Goal: Task Accomplishment & Management: Use online tool/utility

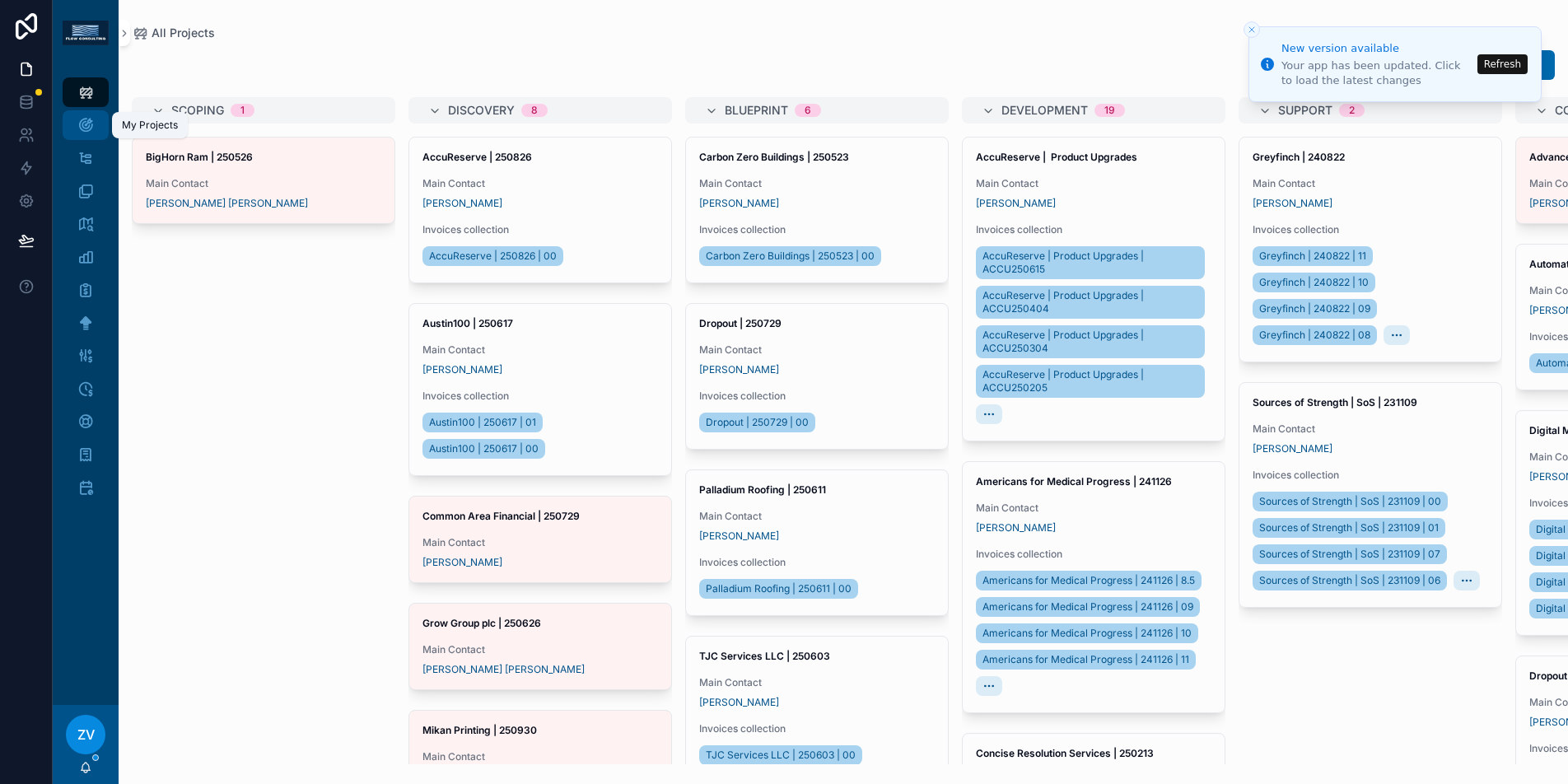
click at [91, 125] on icon "scrollable content" at bounding box center [86, 125] width 16 height 16
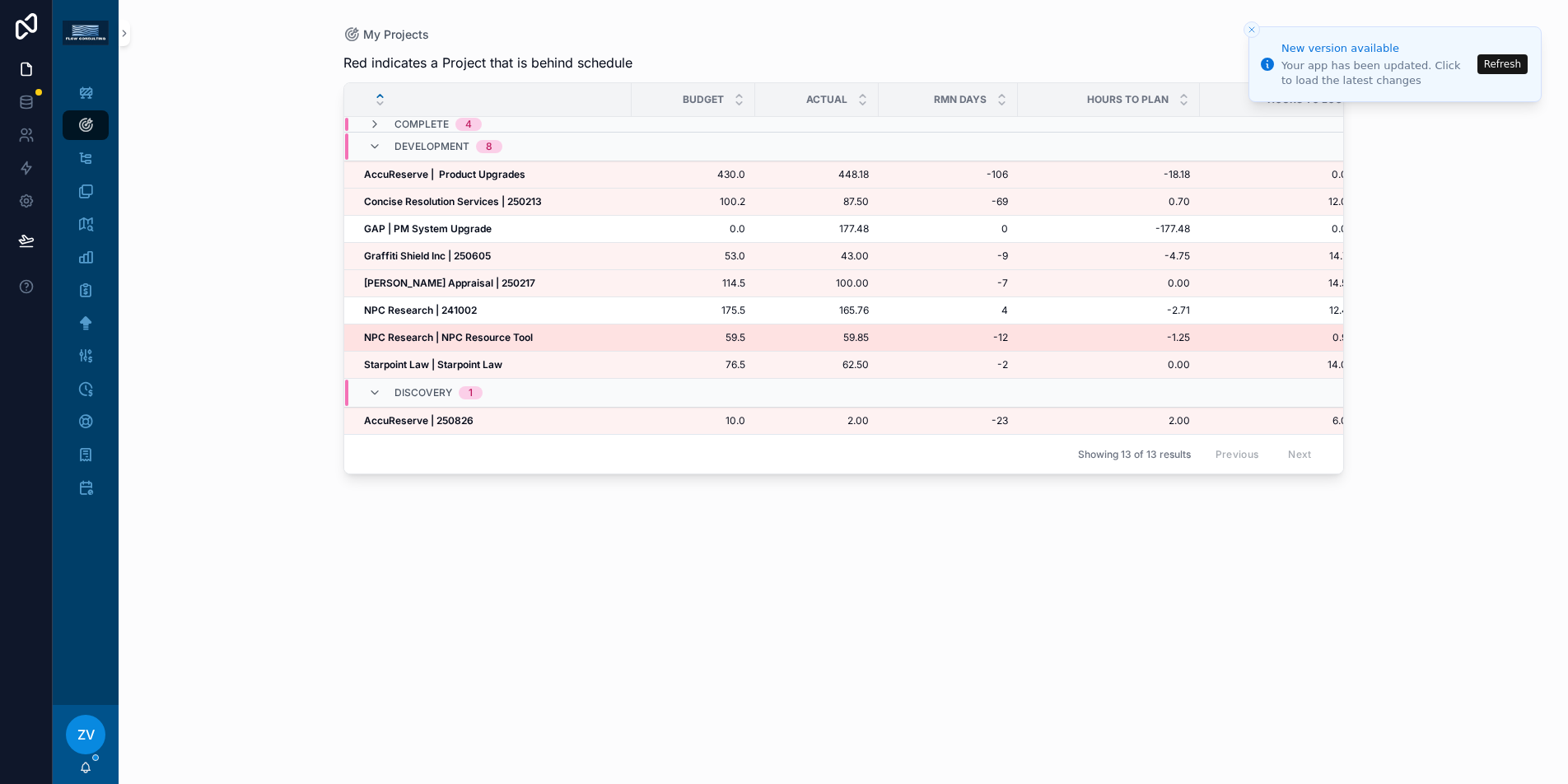
click at [416, 333] on strong "NPC Research | NPC Resource Tool" at bounding box center [448, 337] width 169 height 12
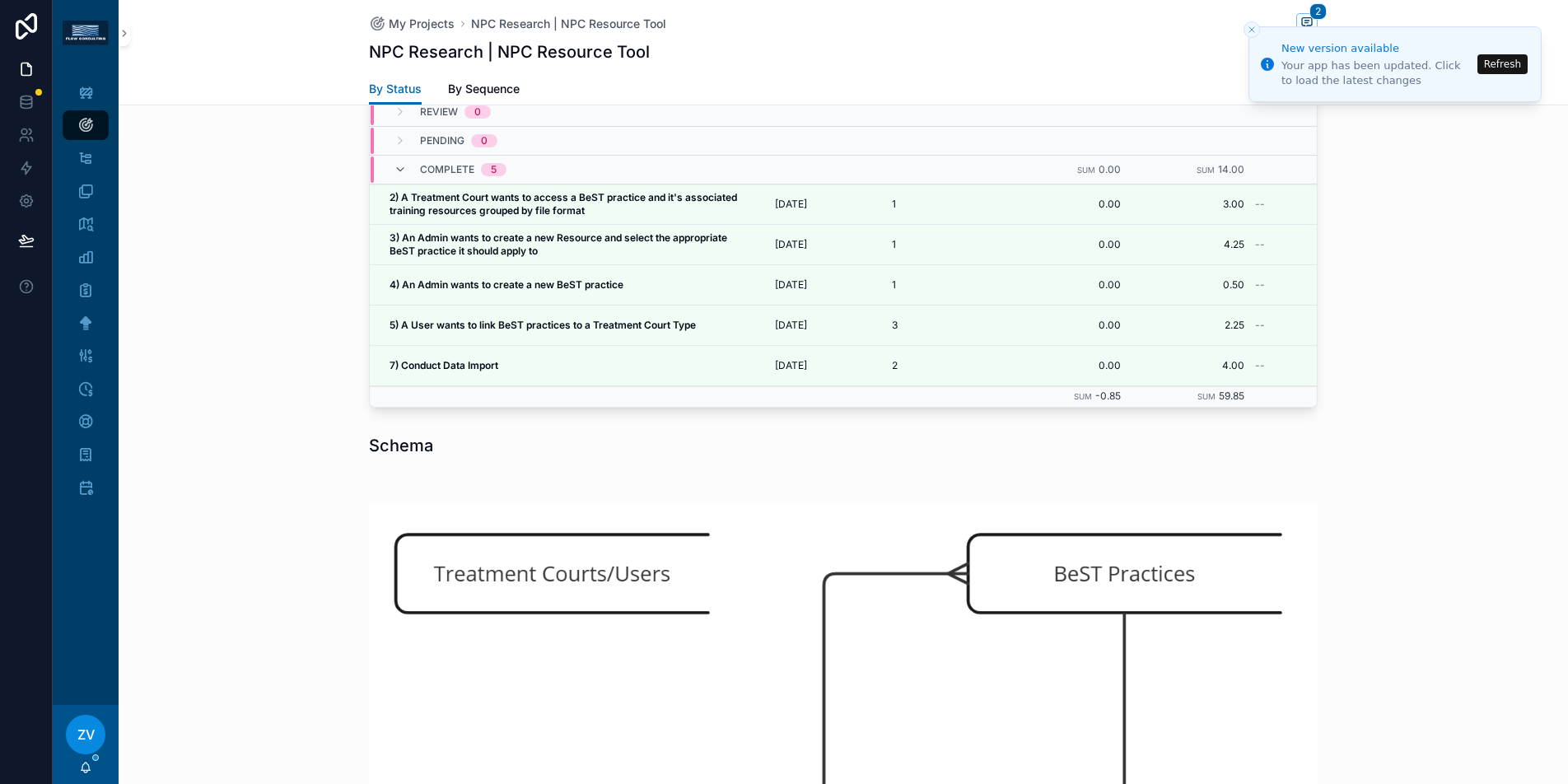
scroll to position [1566, 0]
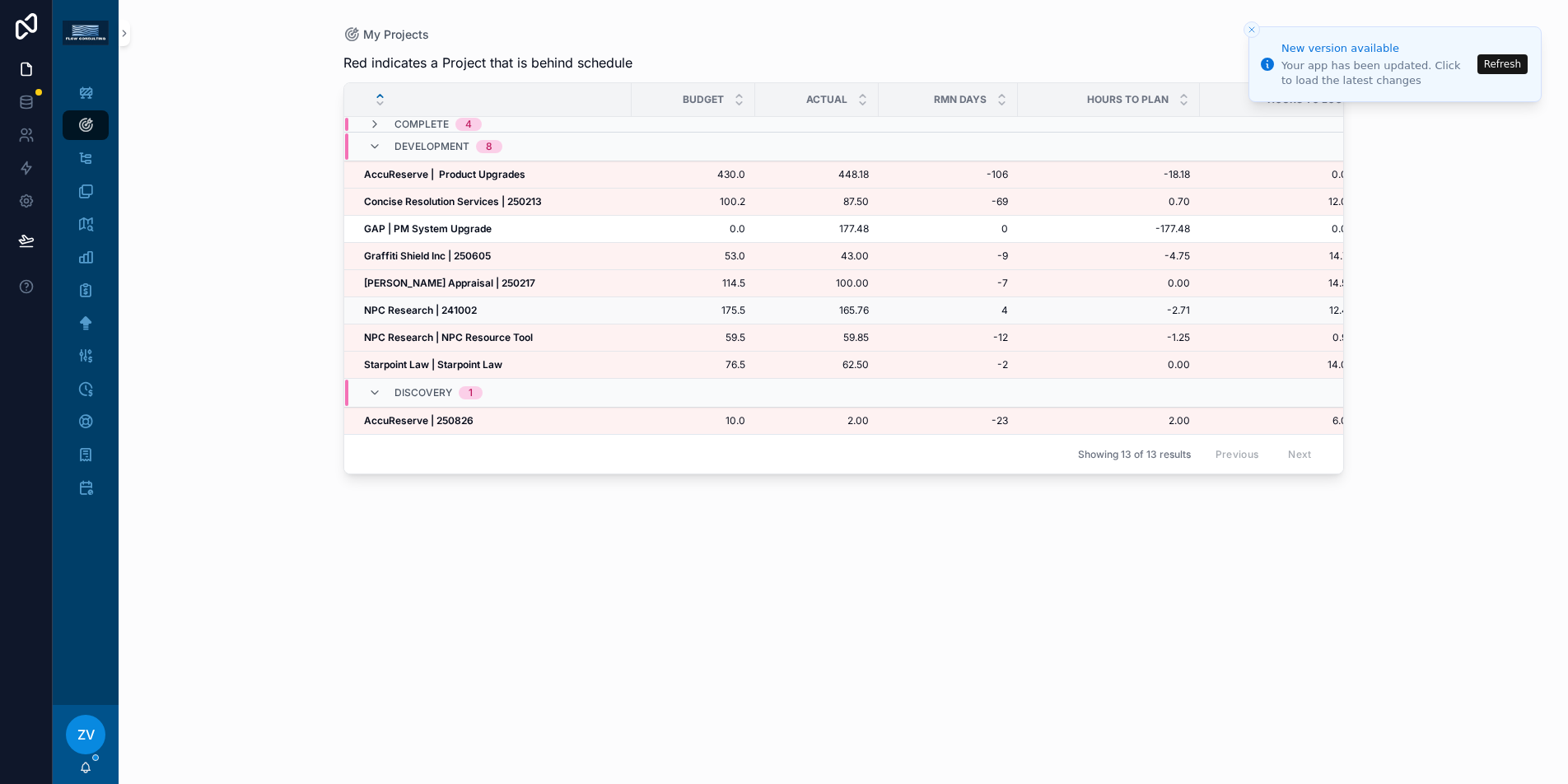
click at [572, 316] on div "NPC Research | 241002 NPC Research | 241002" at bounding box center [493, 310] width 258 height 13
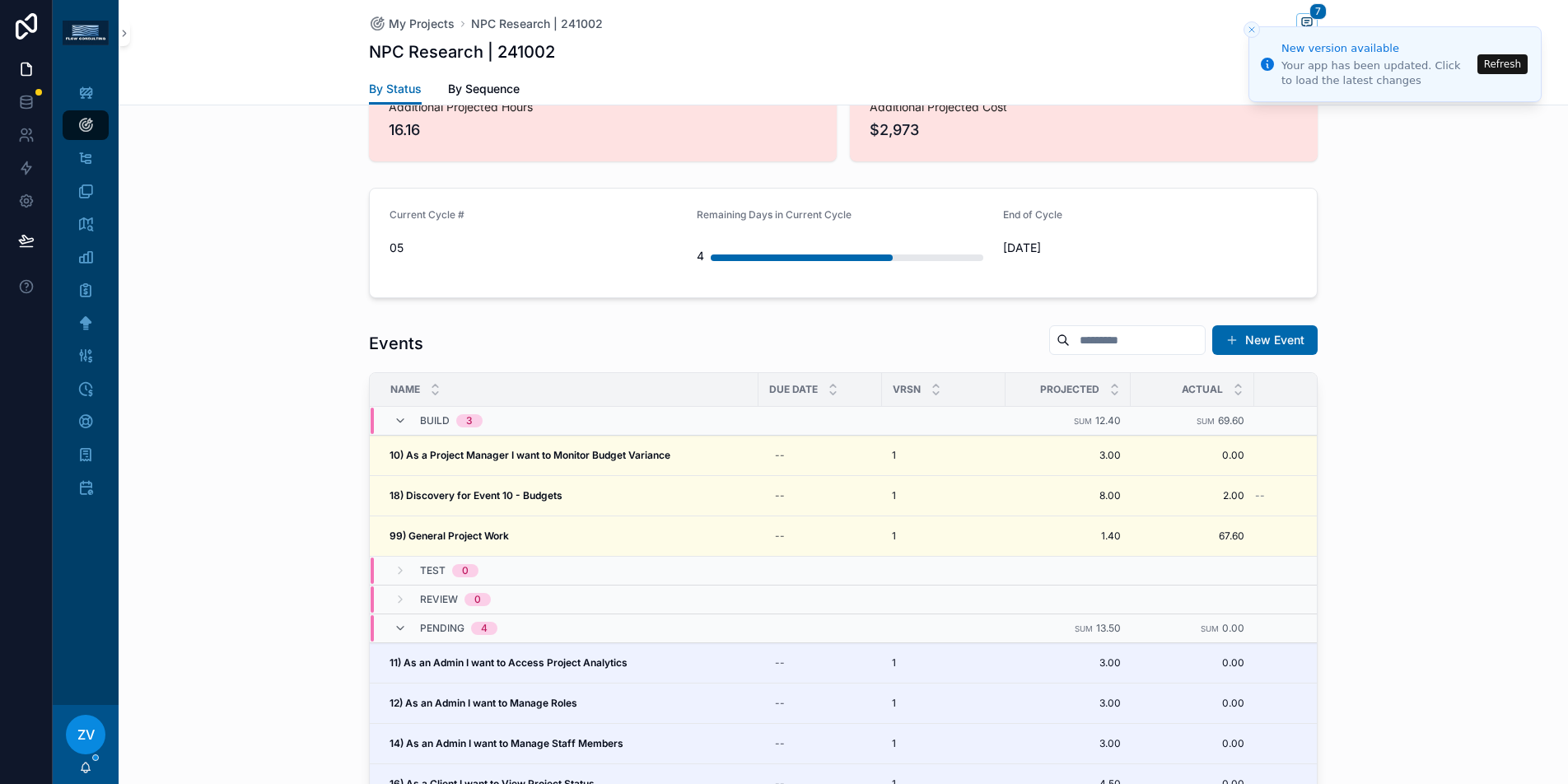
scroll to position [1518, 0]
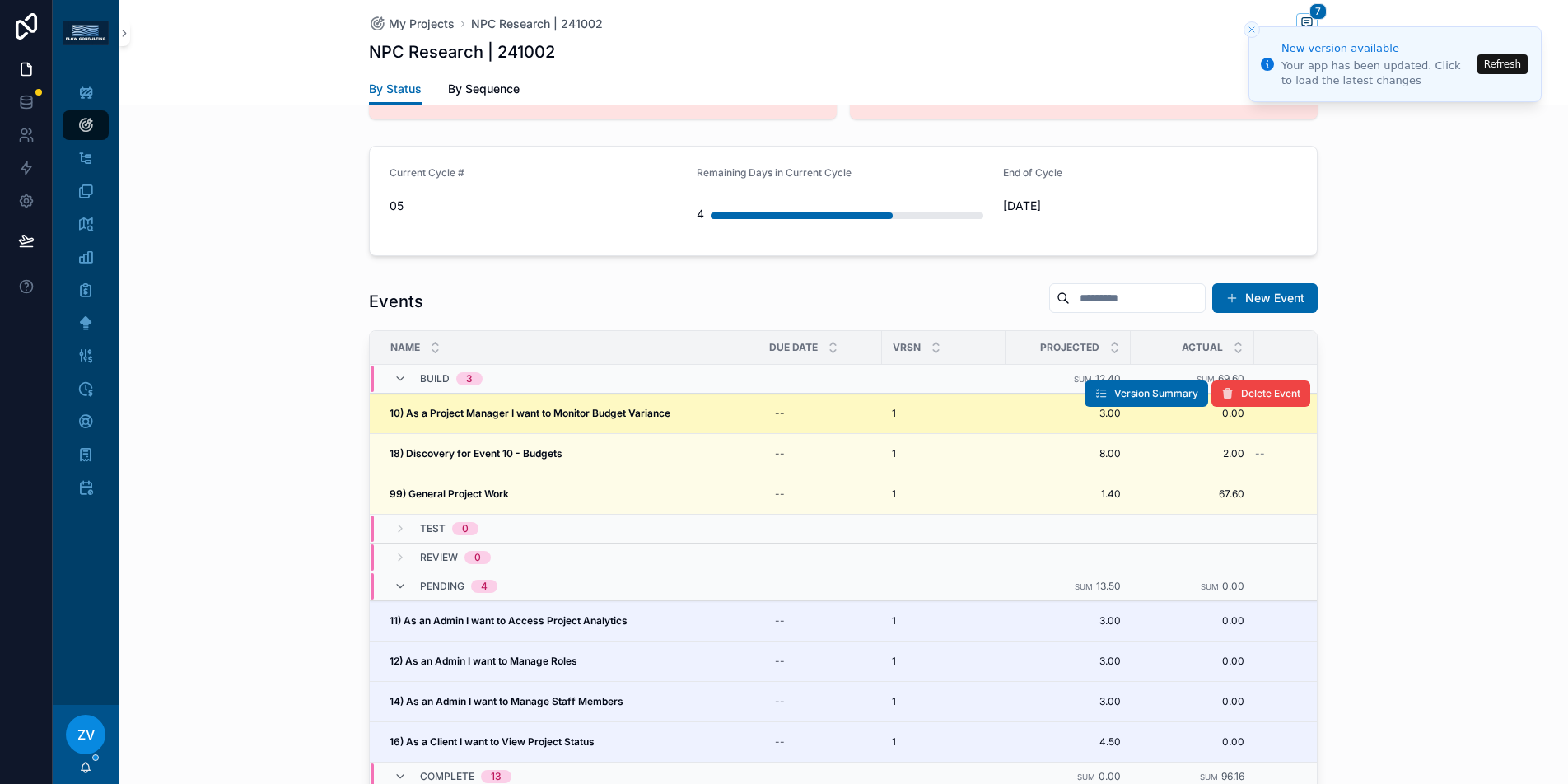
click at [511, 394] on td "10) As a Project Manager I want to Monitor Budget Variance 10) As a Project Man…" at bounding box center [564, 413] width 389 height 40
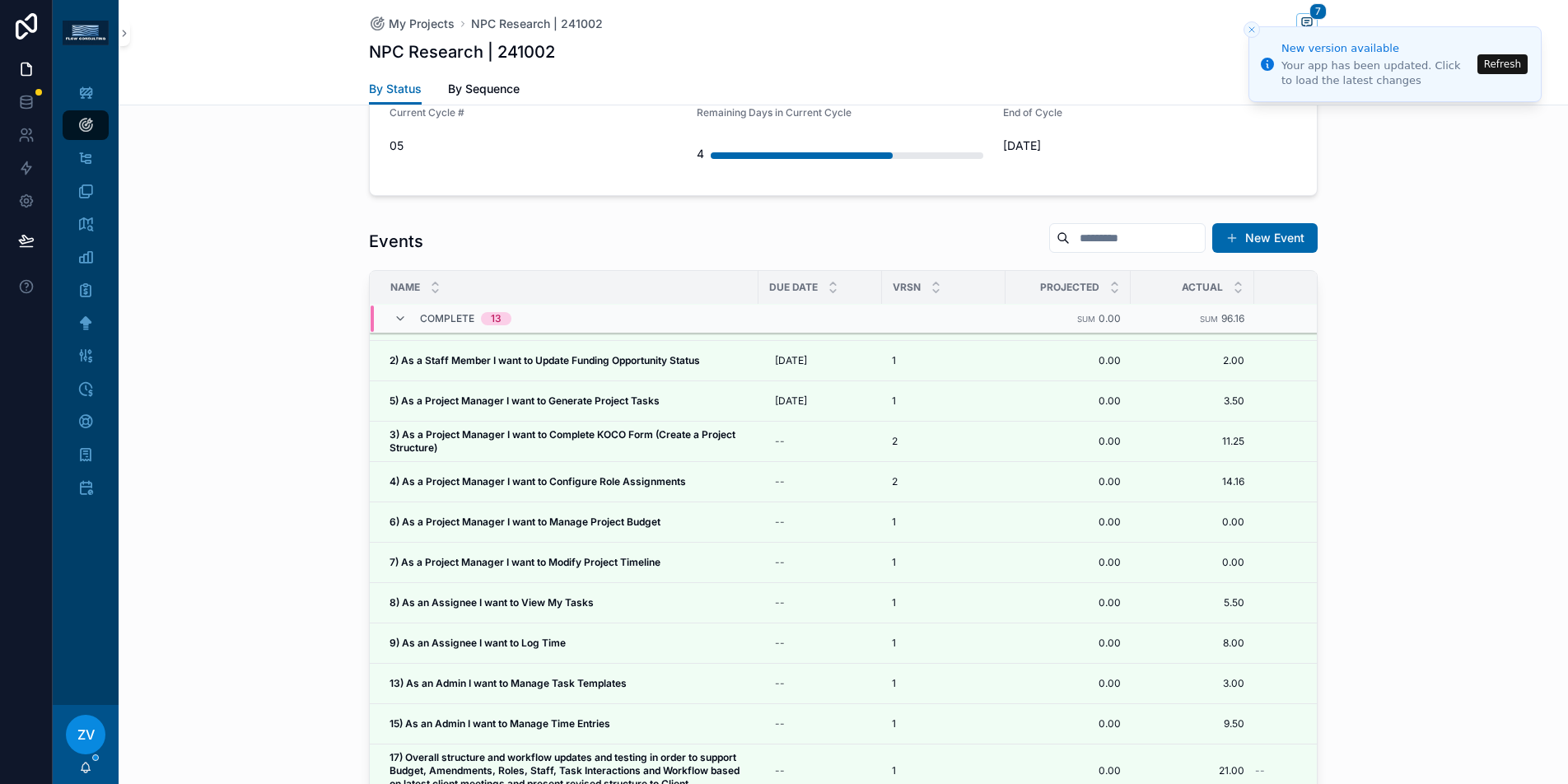
scroll to position [0, 0]
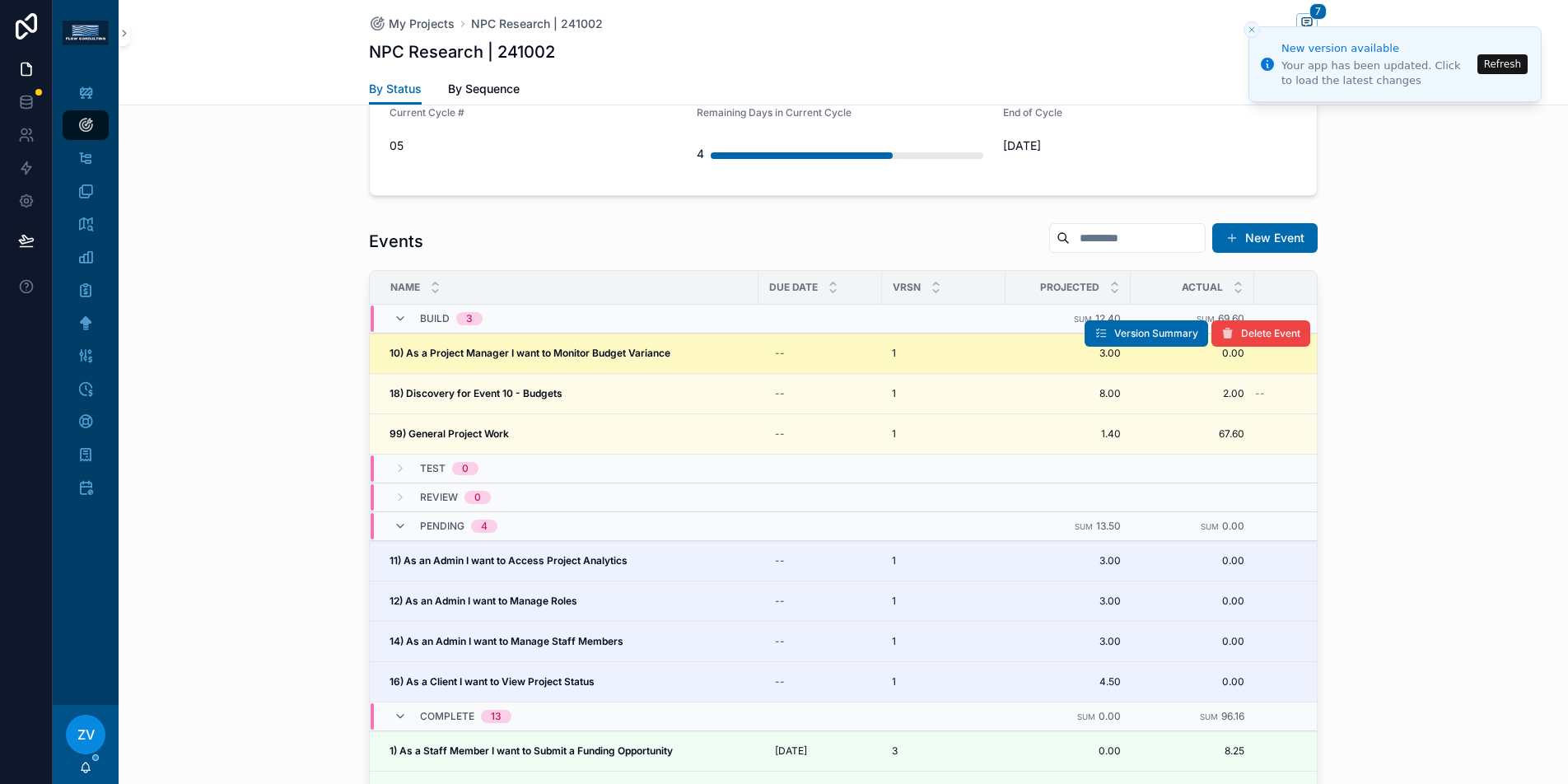
click at [542, 347] on strong "10) As a Project Manager I want to Monitor Budget Variance" at bounding box center [530, 352] width 281 height 12
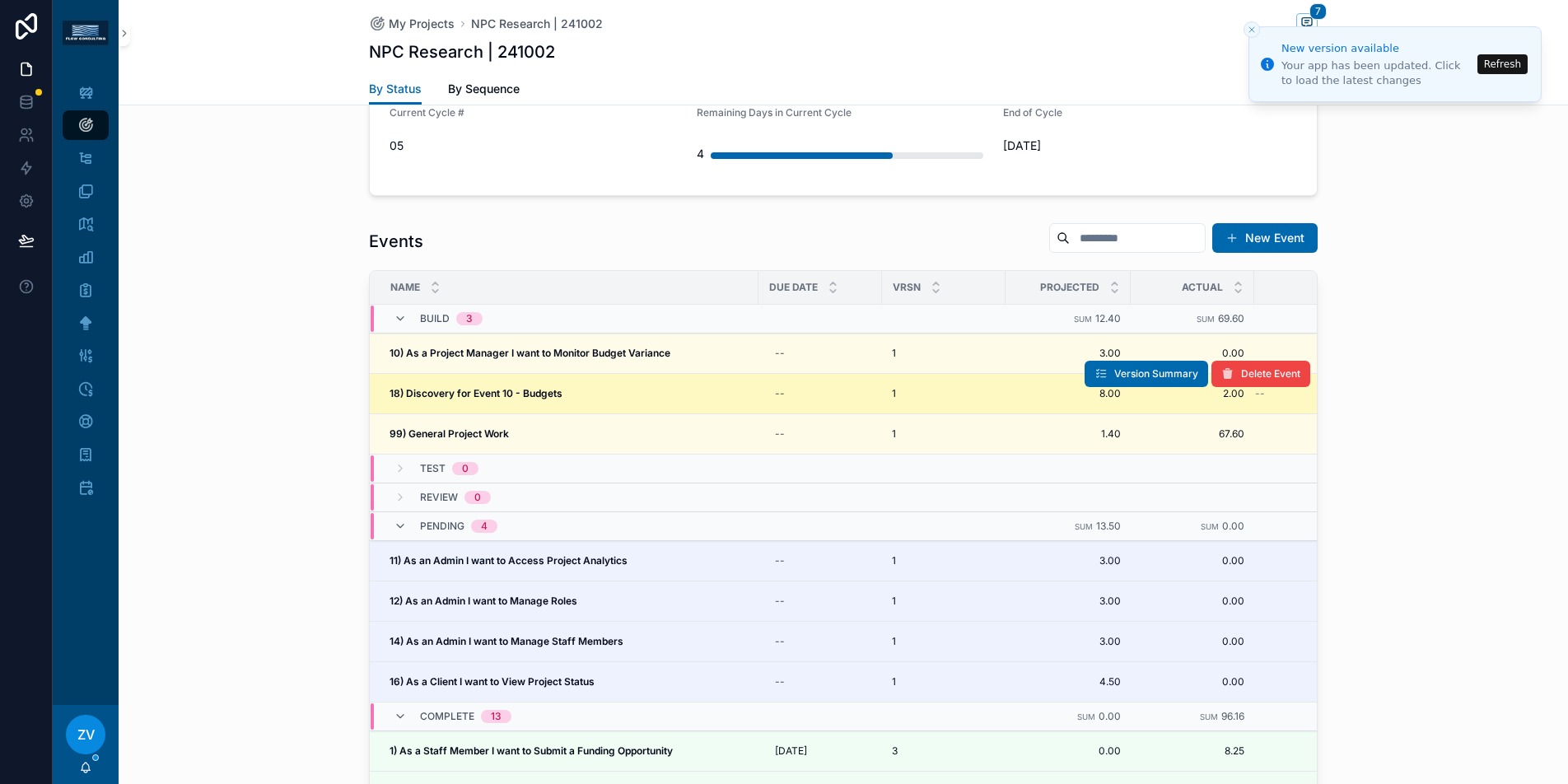
click at [544, 387] on strong "18) Discovery for Event 10 - Budgets" at bounding box center [476, 393] width 173 height 12
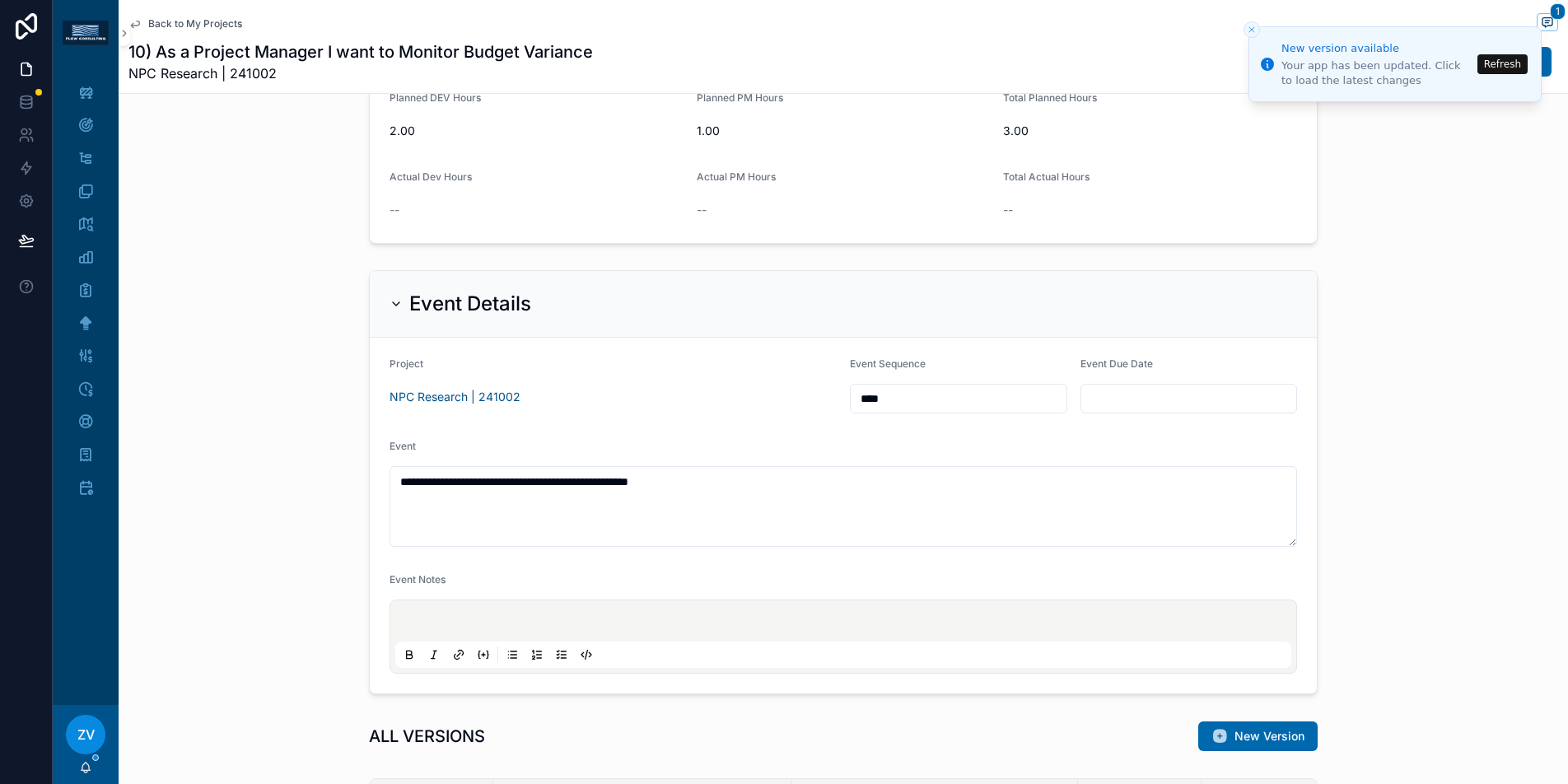
scroll to position [651, 0]
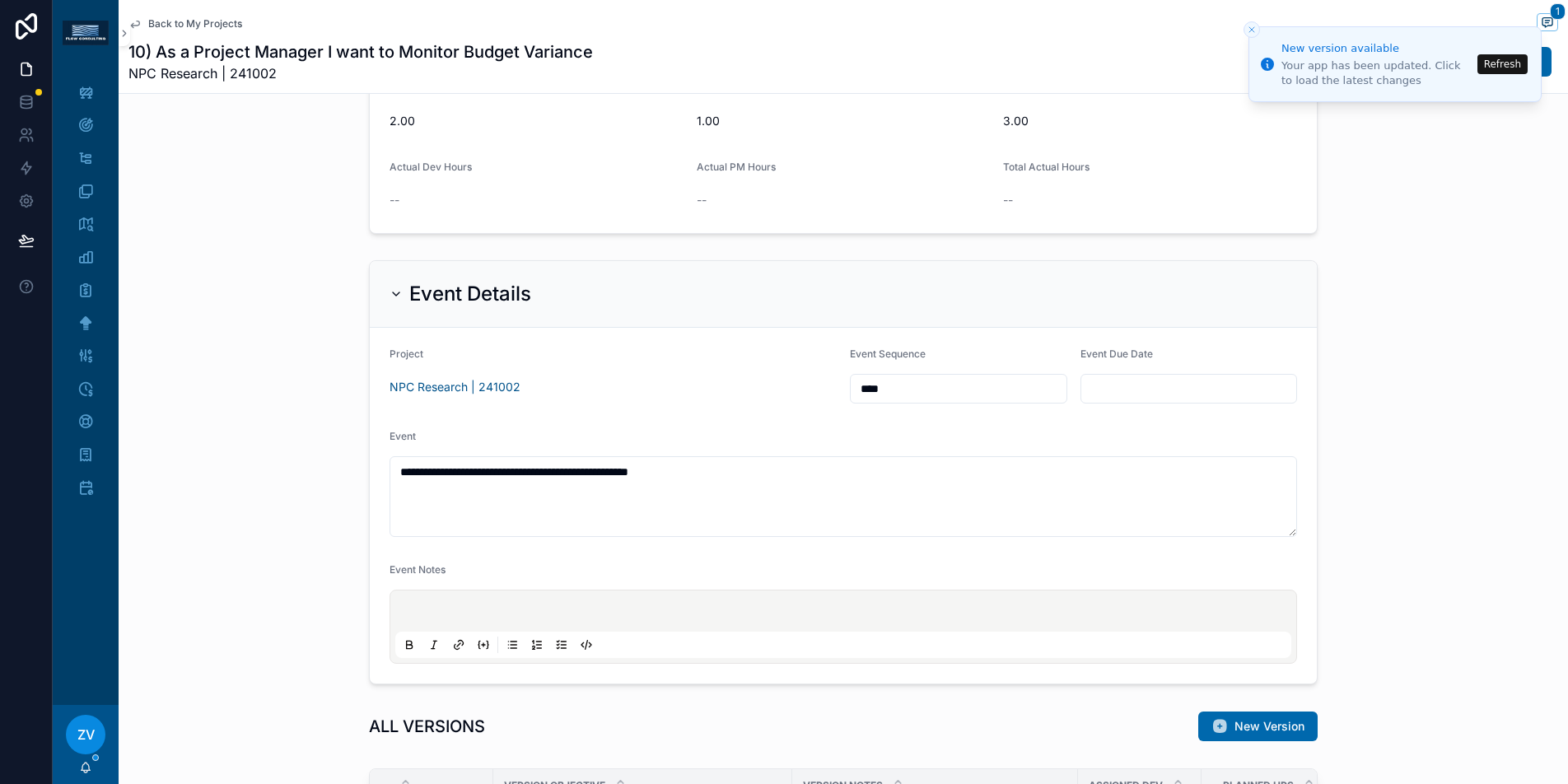
click at [347, 383] on div "**********" at bounding box center [843, 472] width 1449 height 437
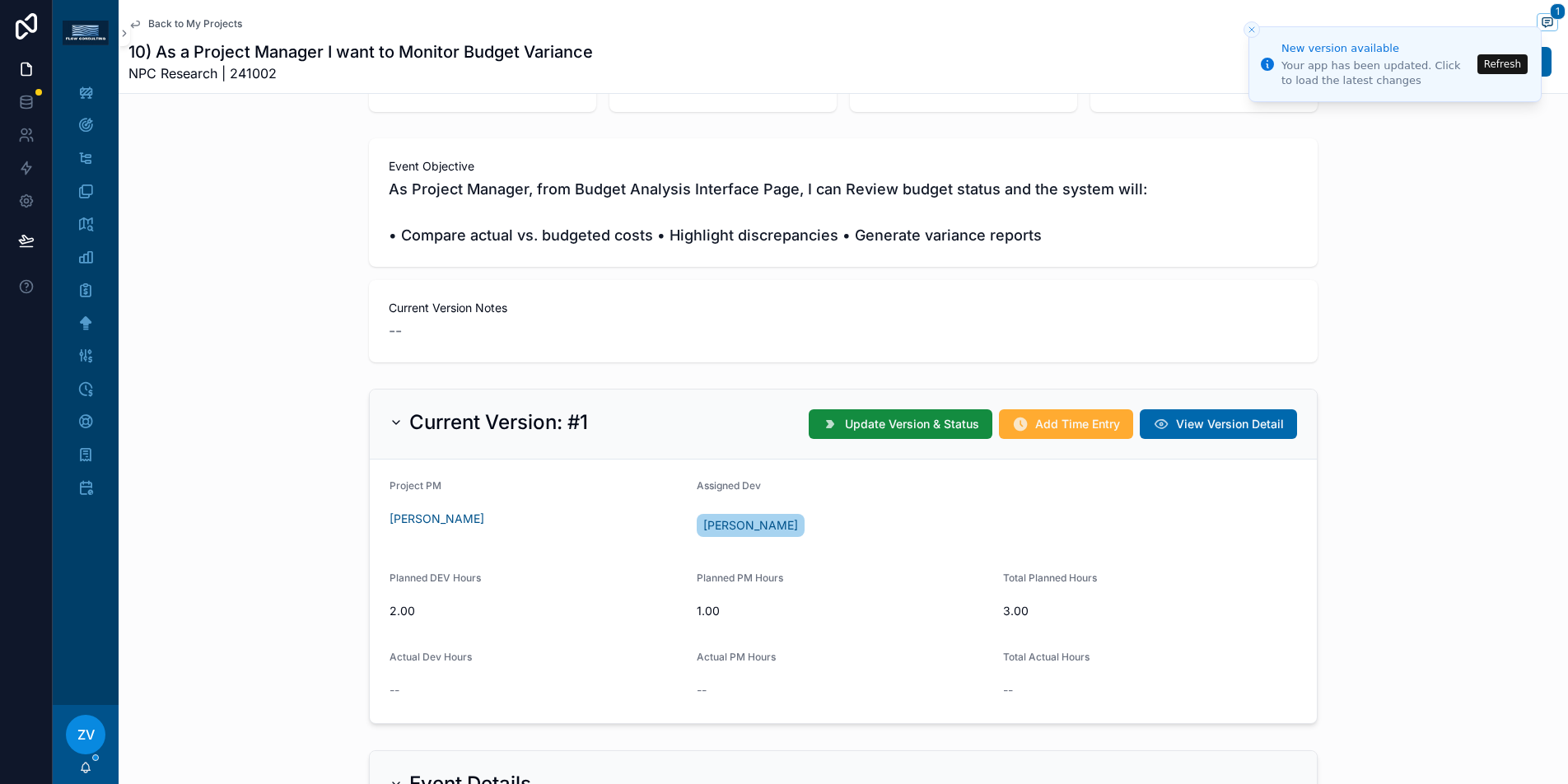
scroll to position [0, 0]
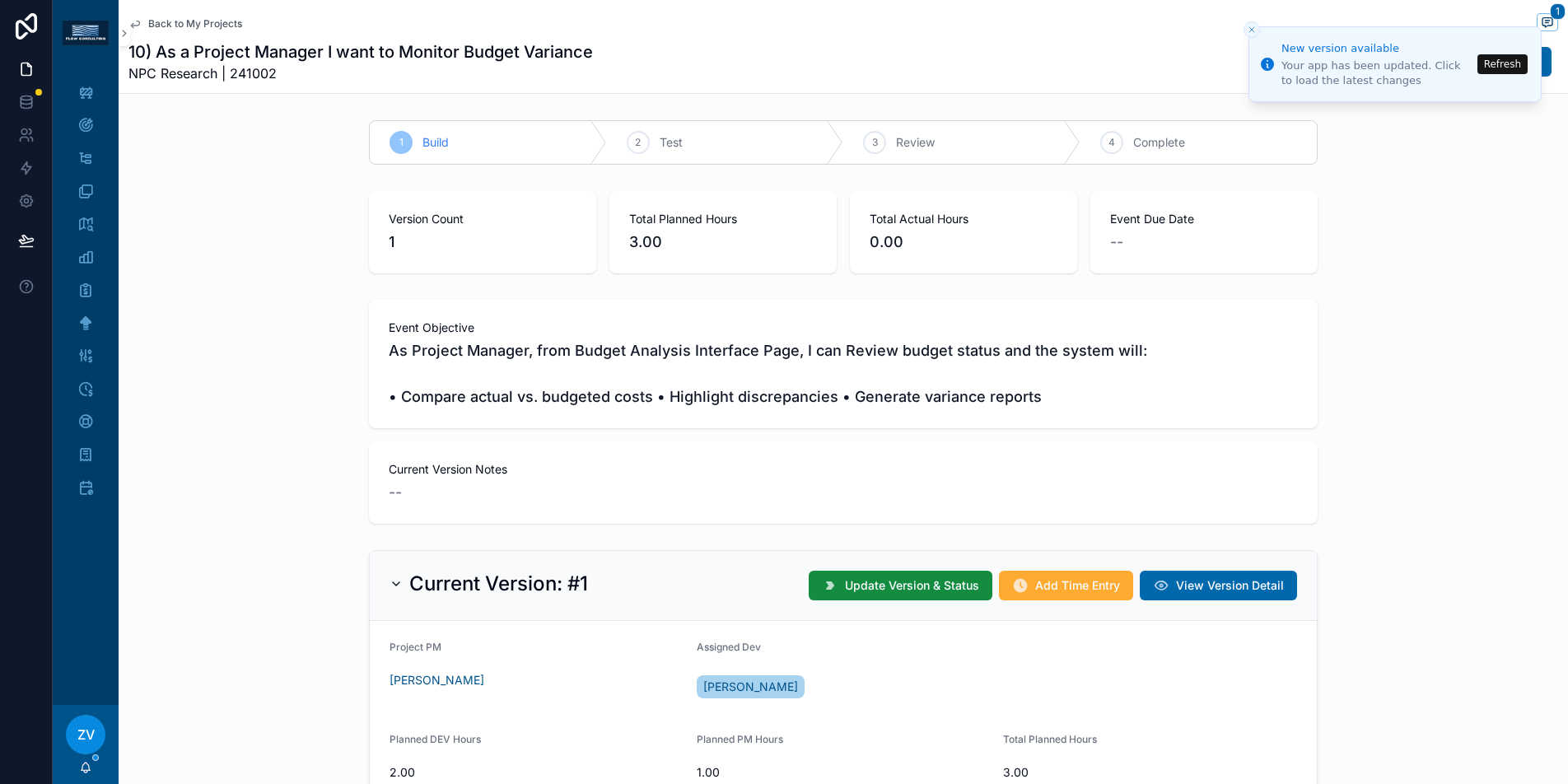
click at [1252, 31] on icon "Close toast" at bounding box center [1252, 30] width 10 height 10
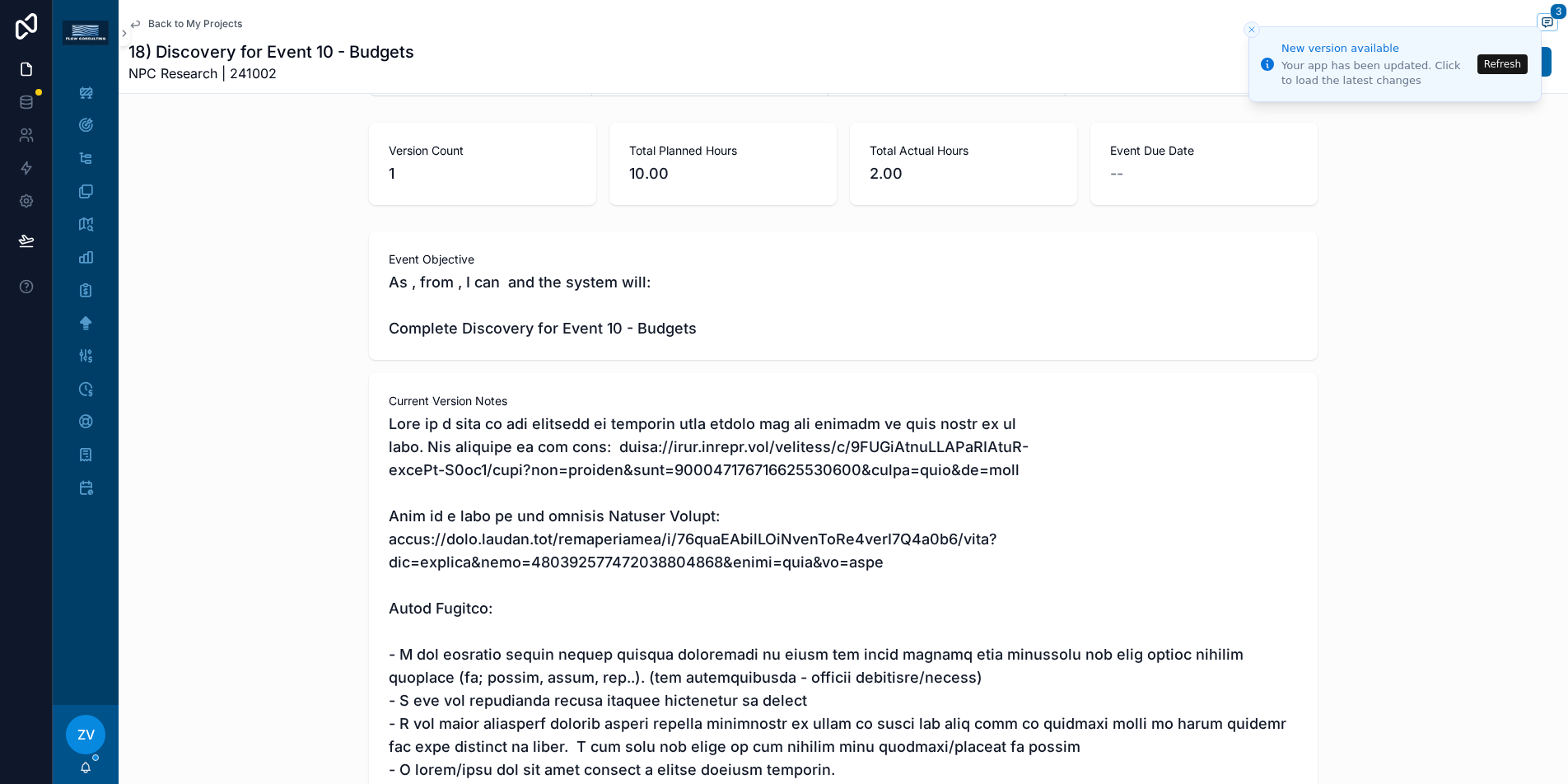
scroll to position [69, 0]
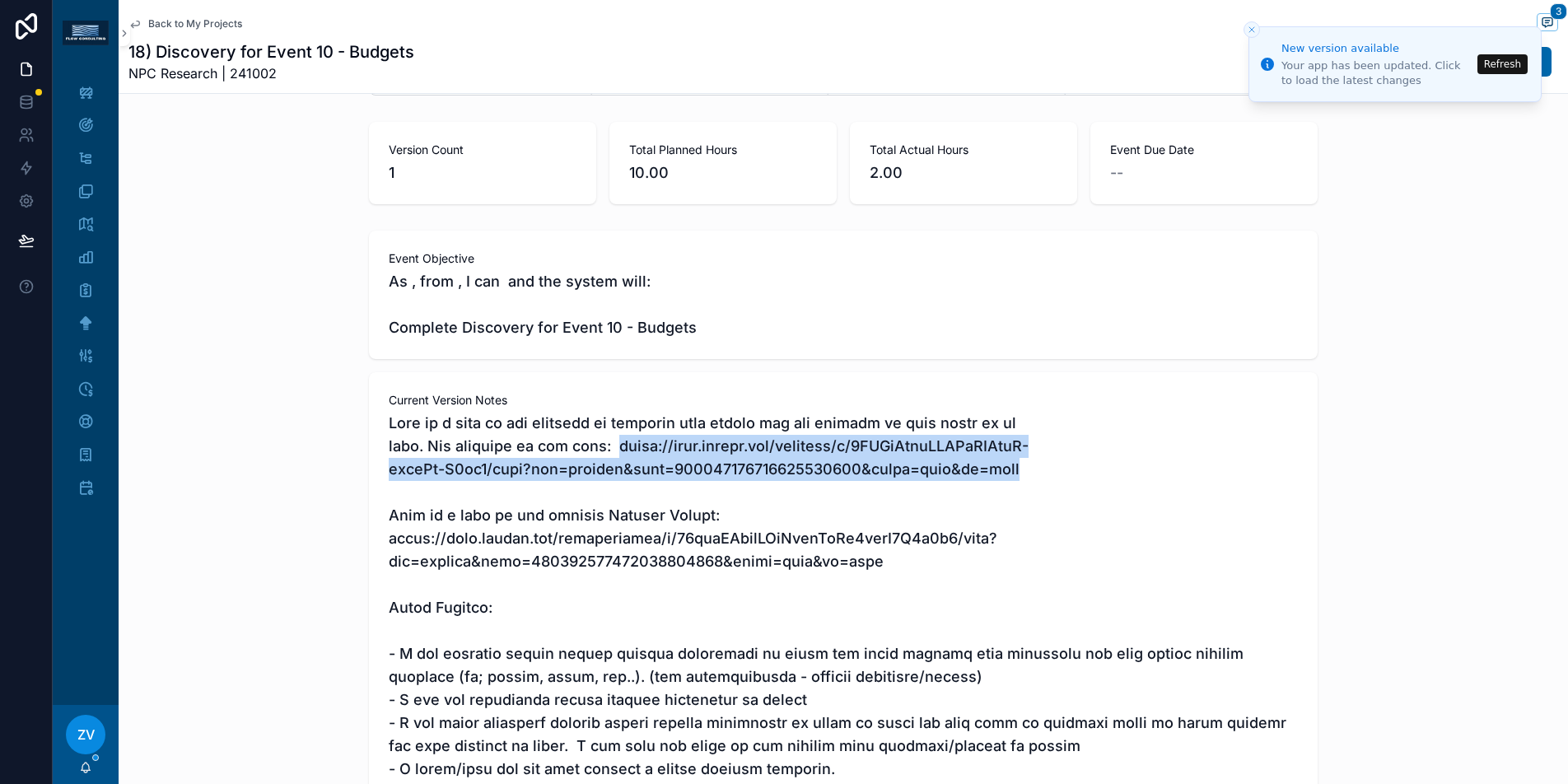
drag, startPoint x: 588, startPoint y: 446, endPoint x: 1009, endPoint y: 467, distance: 421.5
click at [1009, 467] on span "scrollable content" at bounding box center [843, 792] width 909 height 761
copy span "https://docs.google.com/document/d/1CPSvVussZJXEdQURhbS-czfbTl-C7st1/edit?usp=s…"
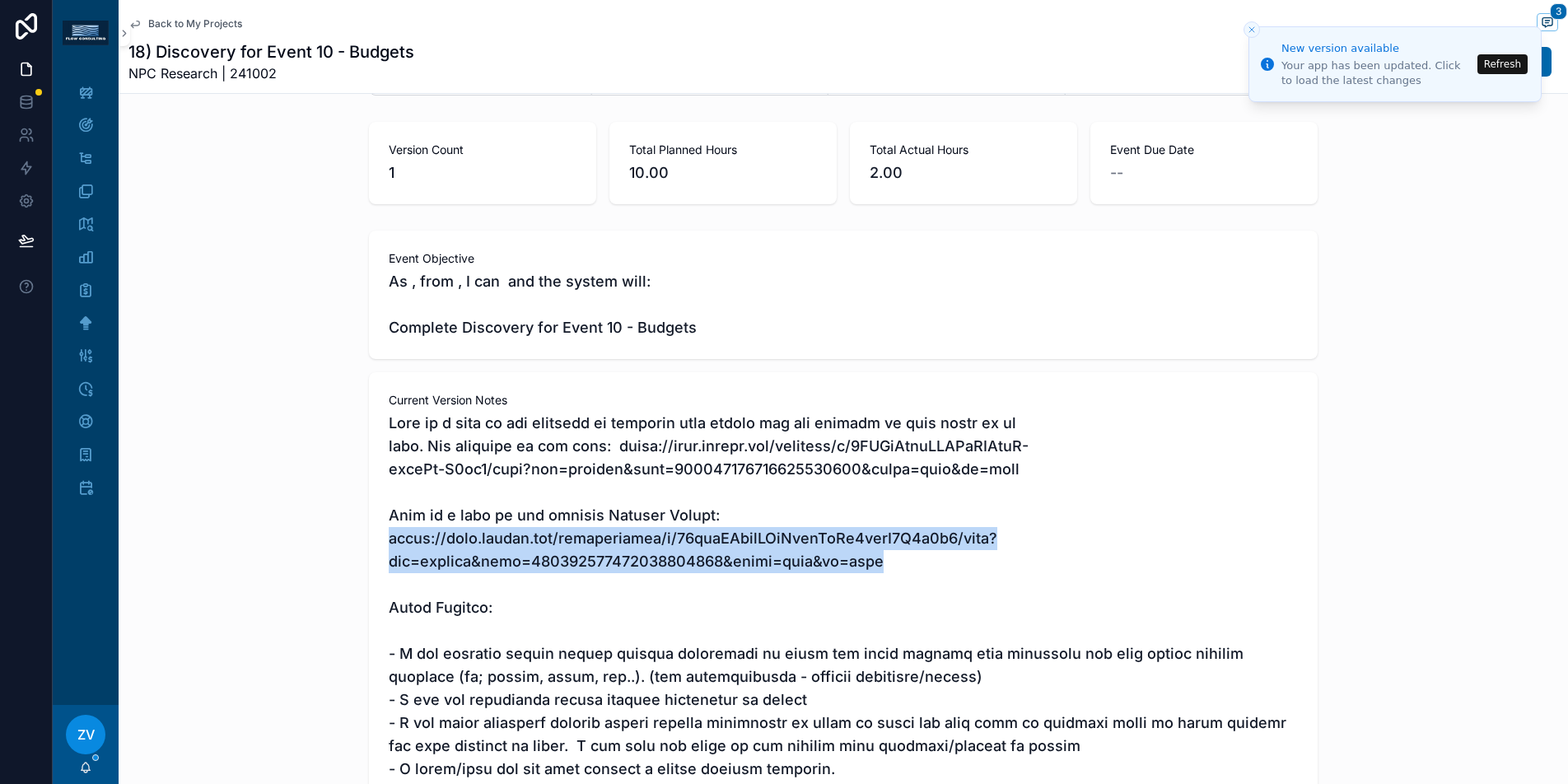
drag, startPoint x: 883, startPoint y: 562, endPoint x: 379, endPoint y: 541, distance: 504.4
click at [379, 541] on div "Current Version Notes" at bounding box center [843, 782] width 948 height 820
copy span "https://docs.google.com/spreadsheets/d/18degLTvngGIqZgmqIuUn4gbeM4K8z1t4/edit?u…"
